Goal: Task Accomplishment & Management: Manage account settings

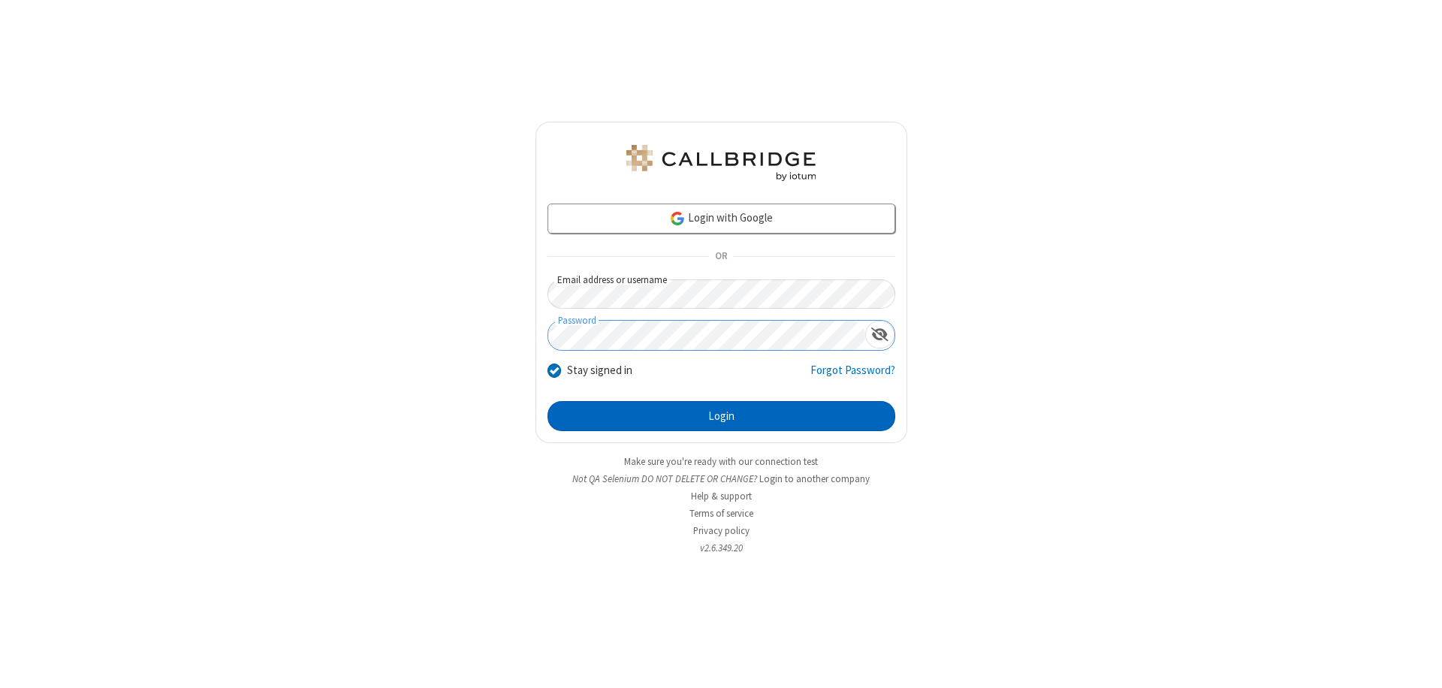
click at [721, 416] on button "Login" at bounding box center [722, 416] width 348 height 30
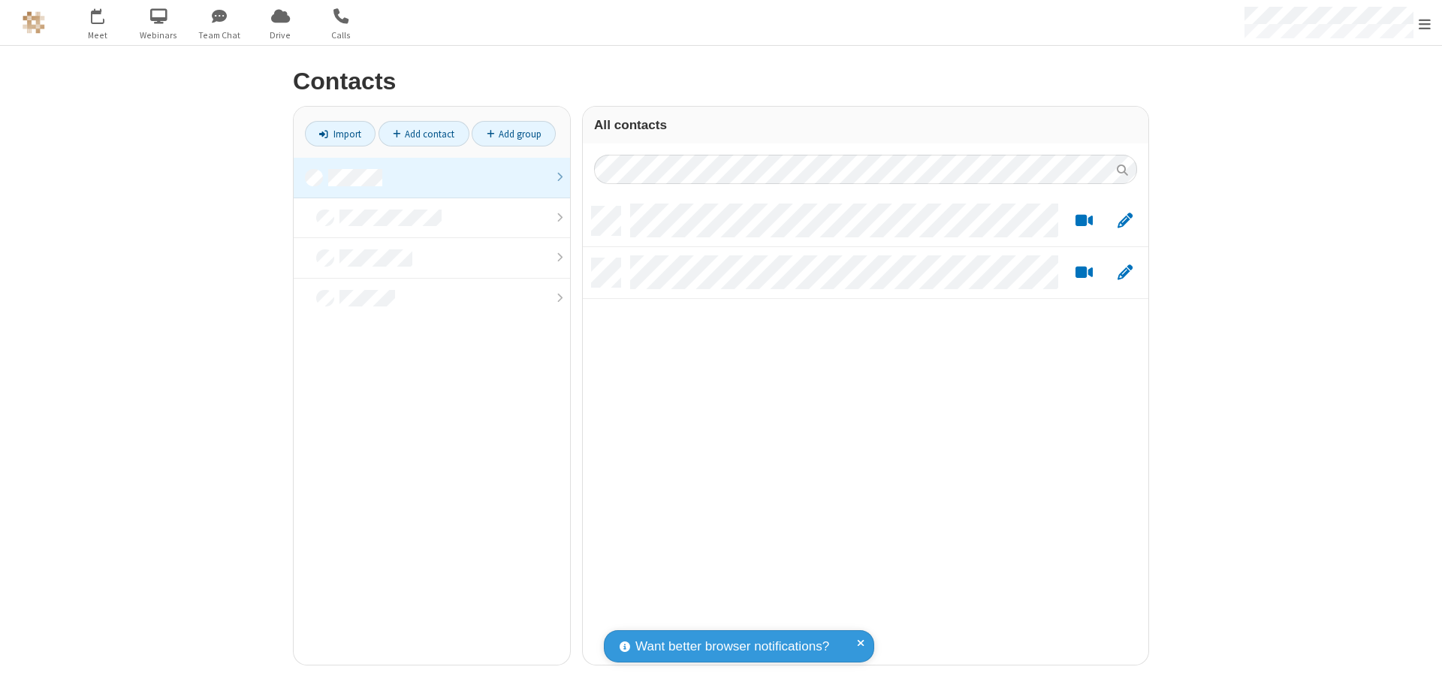
scroll to position [458, 554]
click at [432, 177] on link at bounding box center [432, 178] width 276 height 41
click at [424, 134] on link "Add contact" at bounding box center [424, 134] width 91 height 26
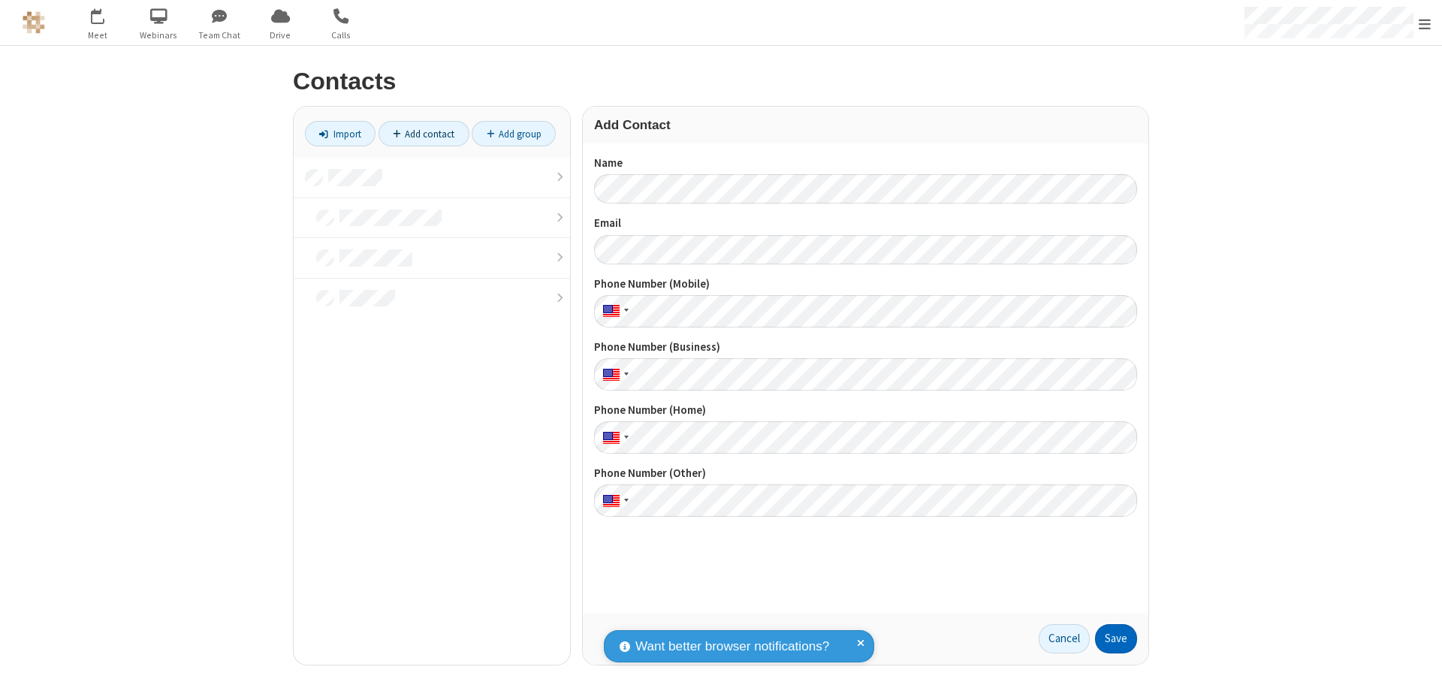
click at [1116, 638] on button "Save" at bounding box center [1116, 639] width 42 height 30
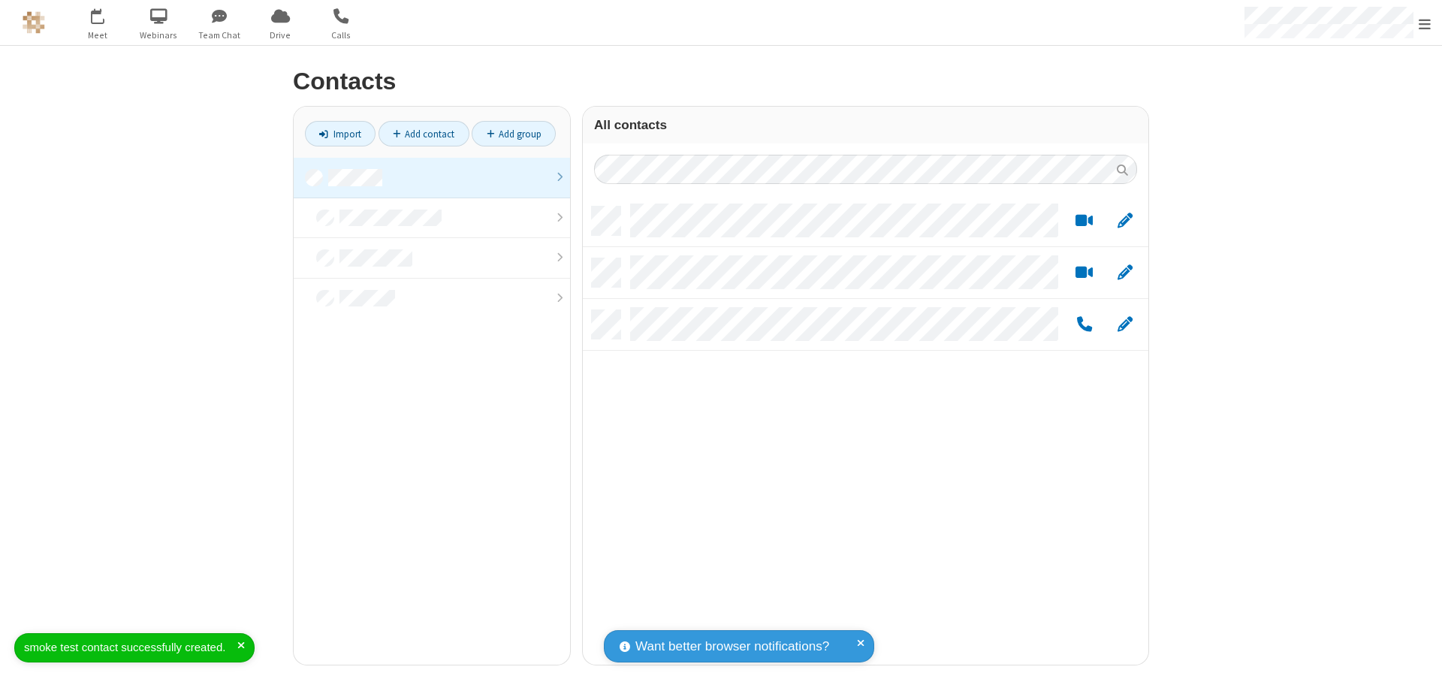
scroll to position [458, 554]
